Goal: Task Accomplishment & Management: Use online tool/utility

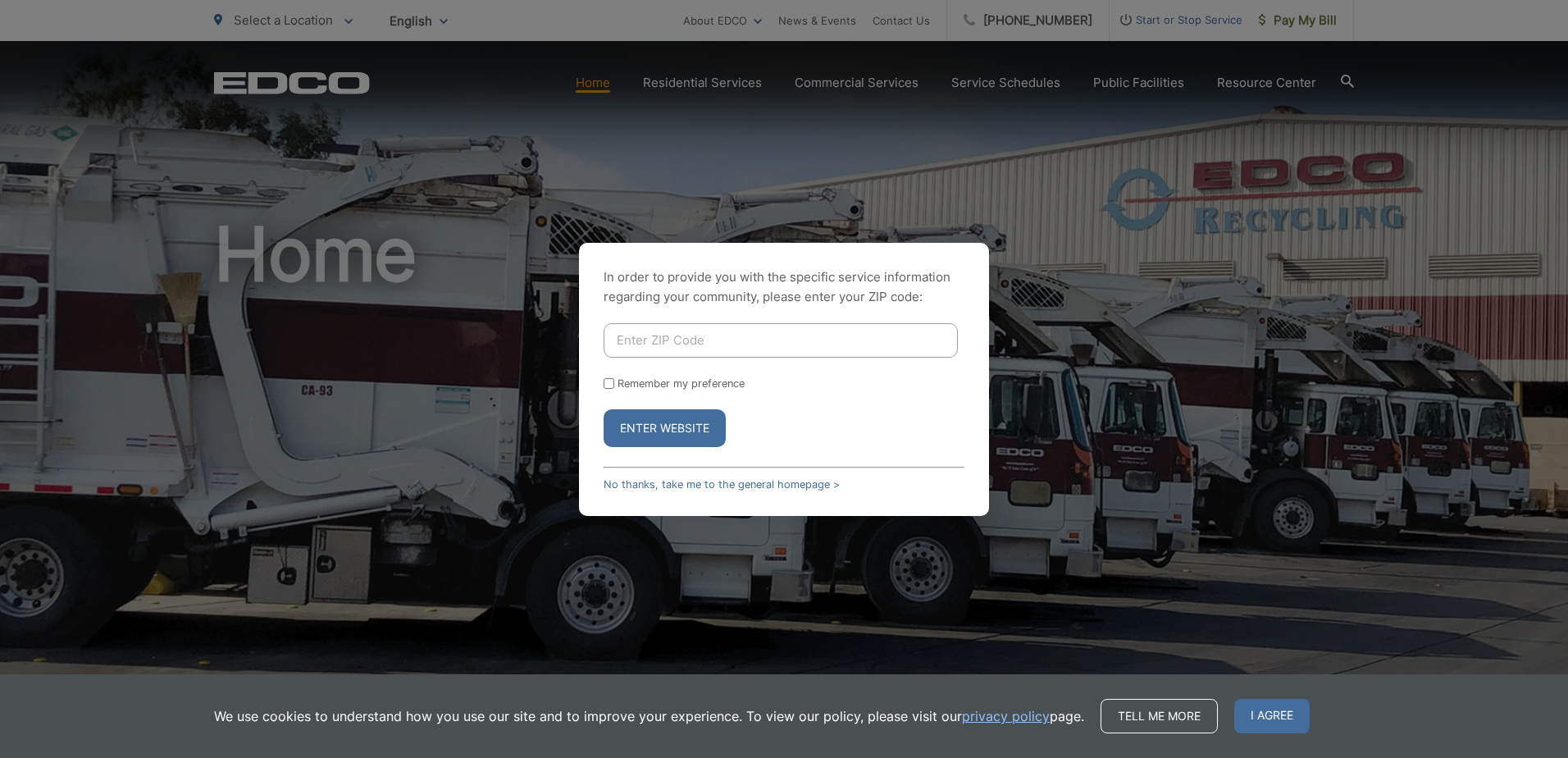
drag, startPoint x: 698, startPoint y: 328, endPoint x: 729, endPoint y: 331, distance: 31.1
click at [698, 328] on input "Enter ZIP Code" at bounding box center [781, 340] width 354 height 35
click at [1257, 468] on div "In order to provide you with the specific service information regarding your co…" at bounding box center [784, 379] width 1568 height 758
click at [1263, 712] on span "I agree" at bounding box center [1272, 715] width 76 height 35
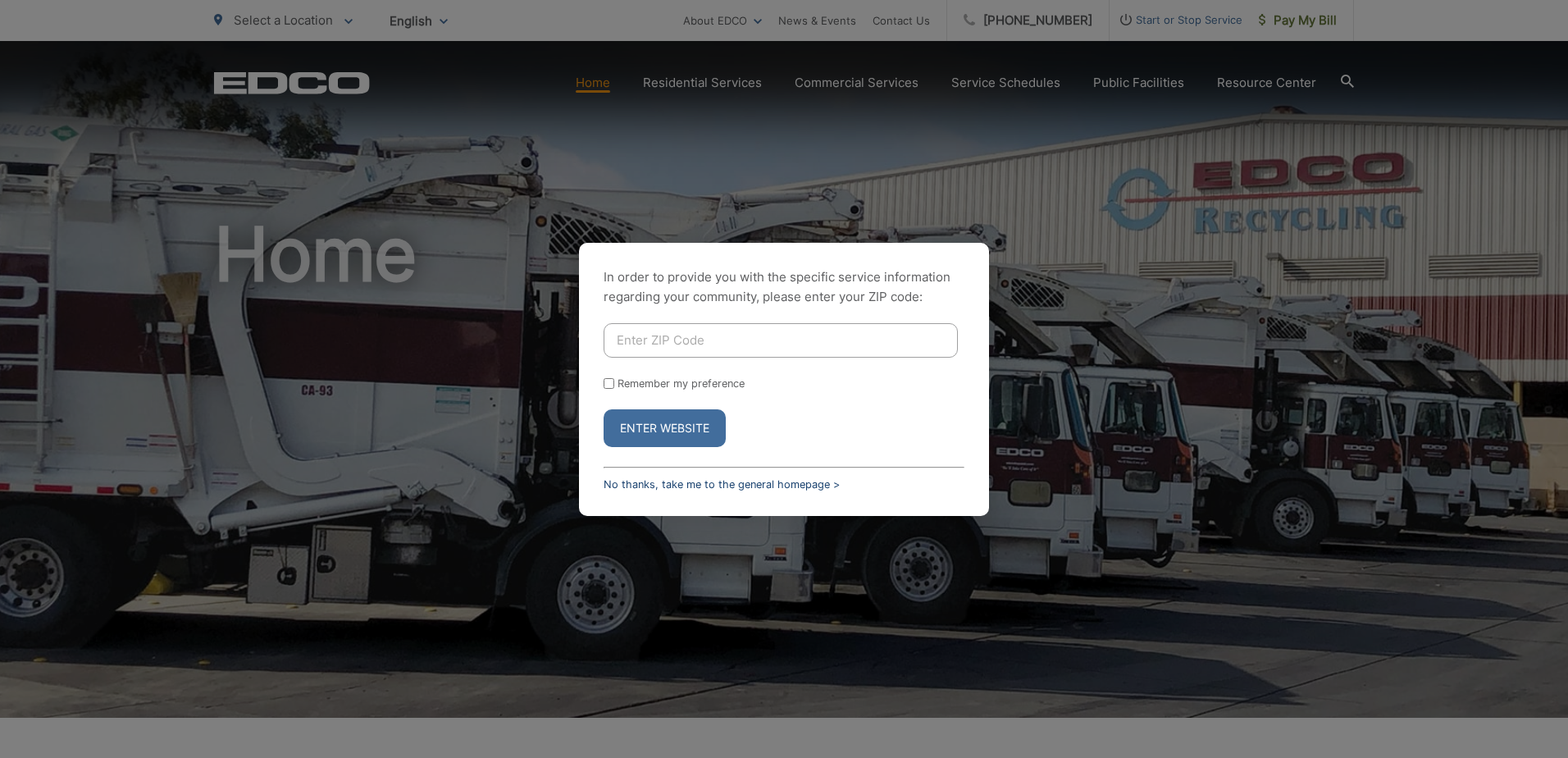
click at [648, 487] on link "No thanks, take me to the general homepage >" at bounding box center [722, 484] width 236 height 12
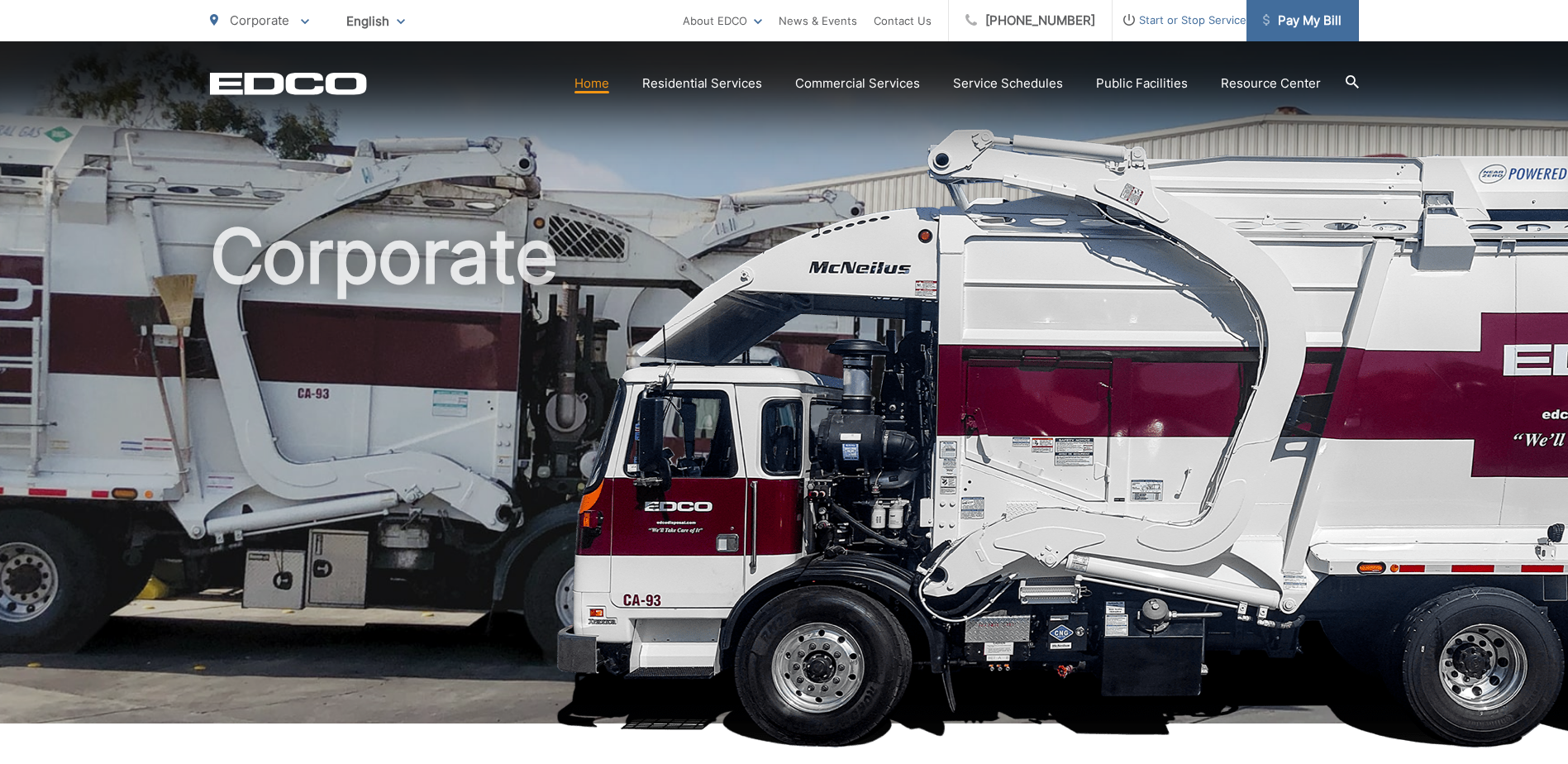
click at [1322, 19] on span "Pay My Bill" at bounding box center [1302, 20] width 78 height 20
